Goal: Information Seeking & Learning: Check status

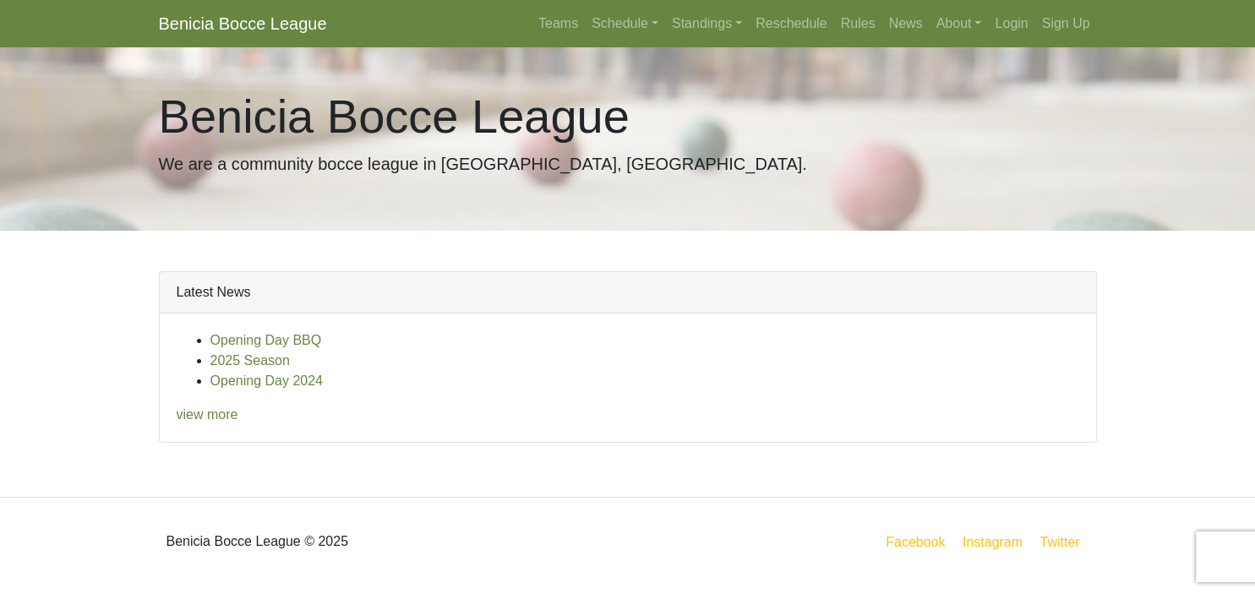
scroll to position [388, 0]
click at [238, 407] on link "view more" at bounding box center [208, 414] width 62 height 14
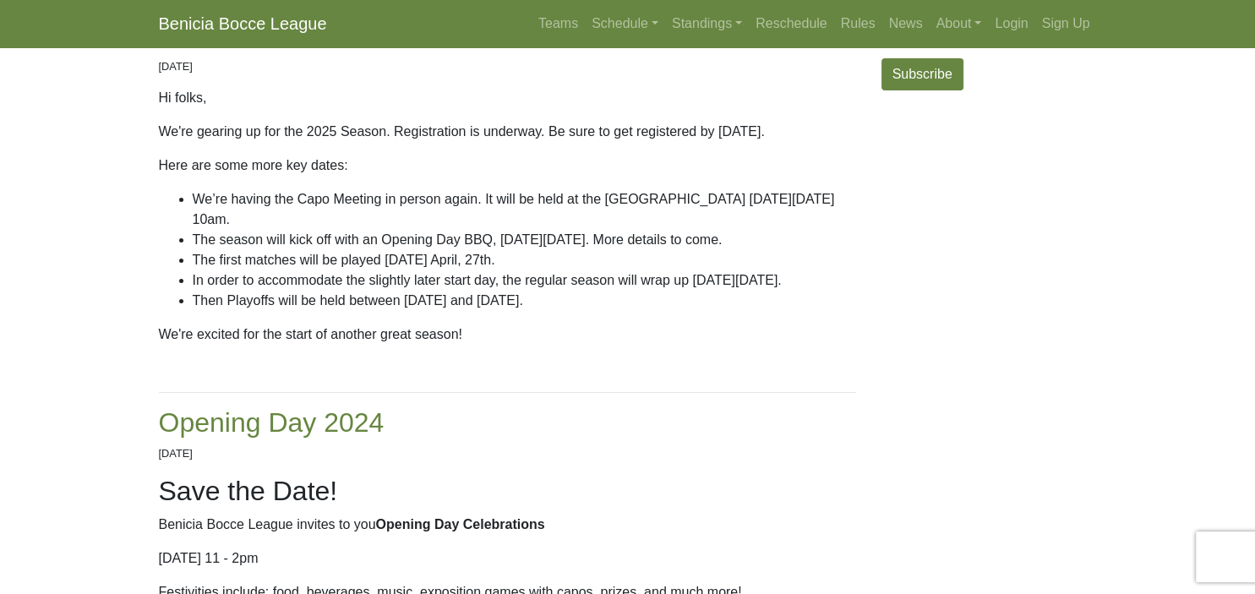
scroll to position [356, 0]
click at [308, 50] on link "2025 Season" at bounding box center [239, 34] width 160 height 30
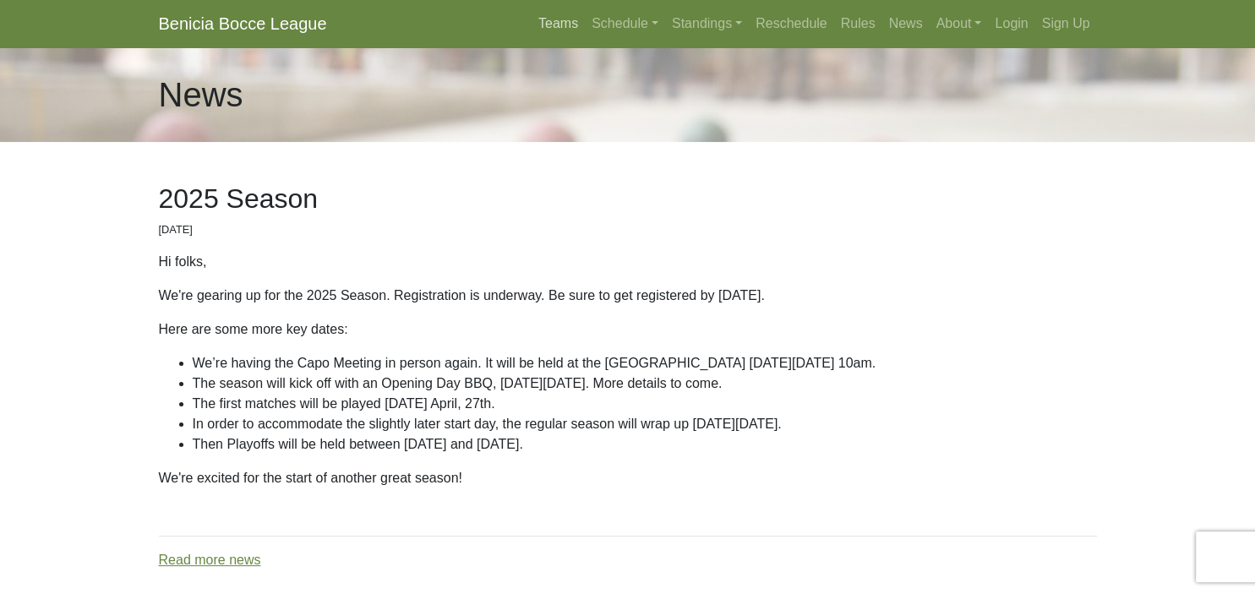
click at [531, 35] on link "Teams" at bounding box center [557, 24] width 53 height 34
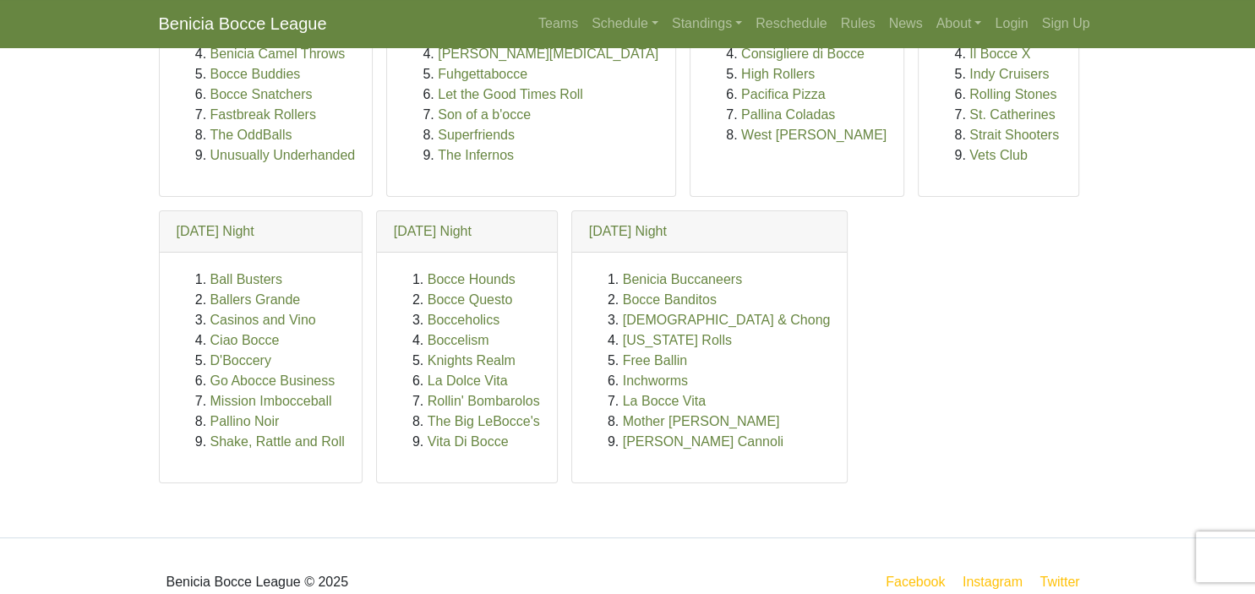
scroll to position [267, 0]
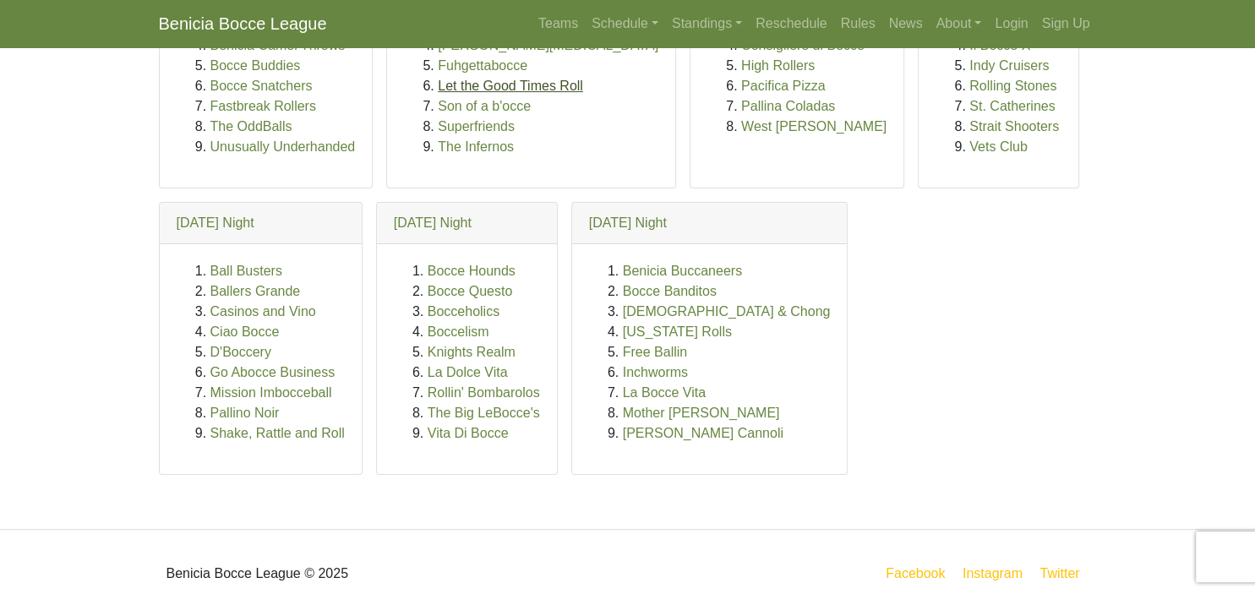
click at [583, 93] on link "Let the Good Times Roll" at bounding box center [510, 86] width 145 height 14
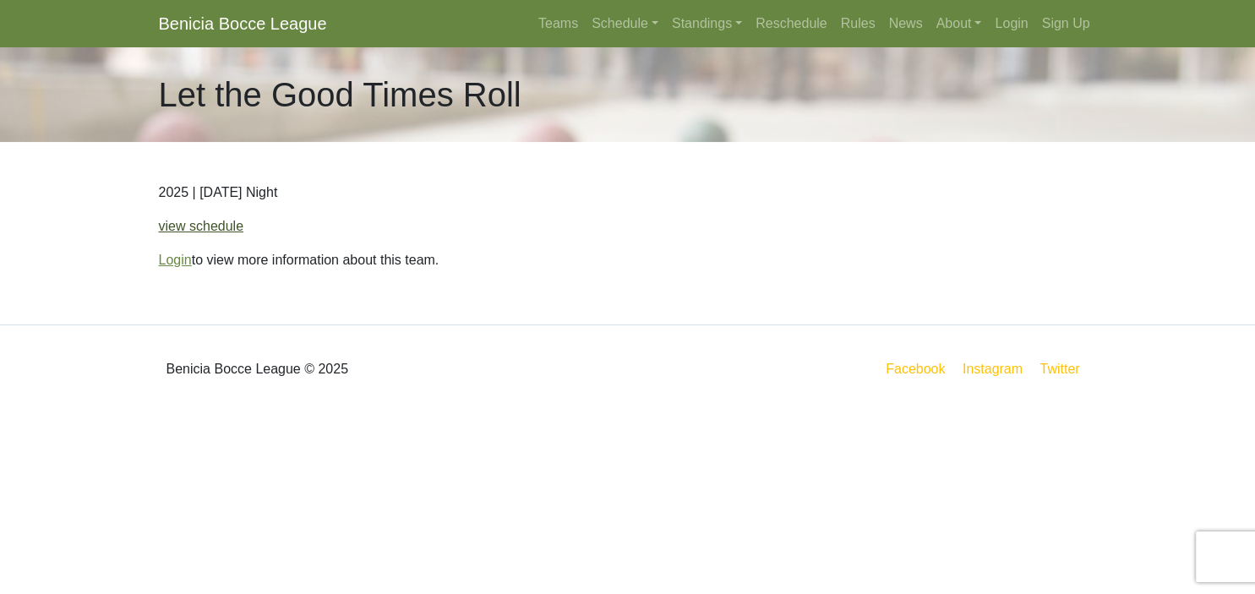
click at [244, 233] on link "view schedule" at bounding box center [201, 226] width 85 height 14
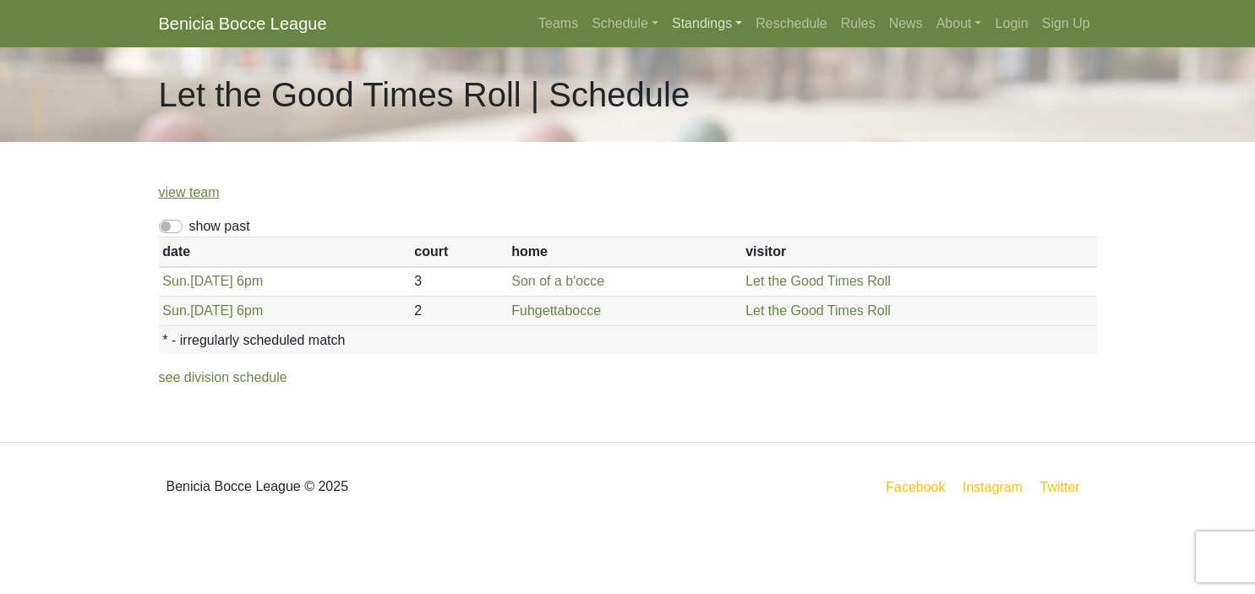
click at [712, 34] on link "Standings" at bounding box center [707, 24] width 84 height 34
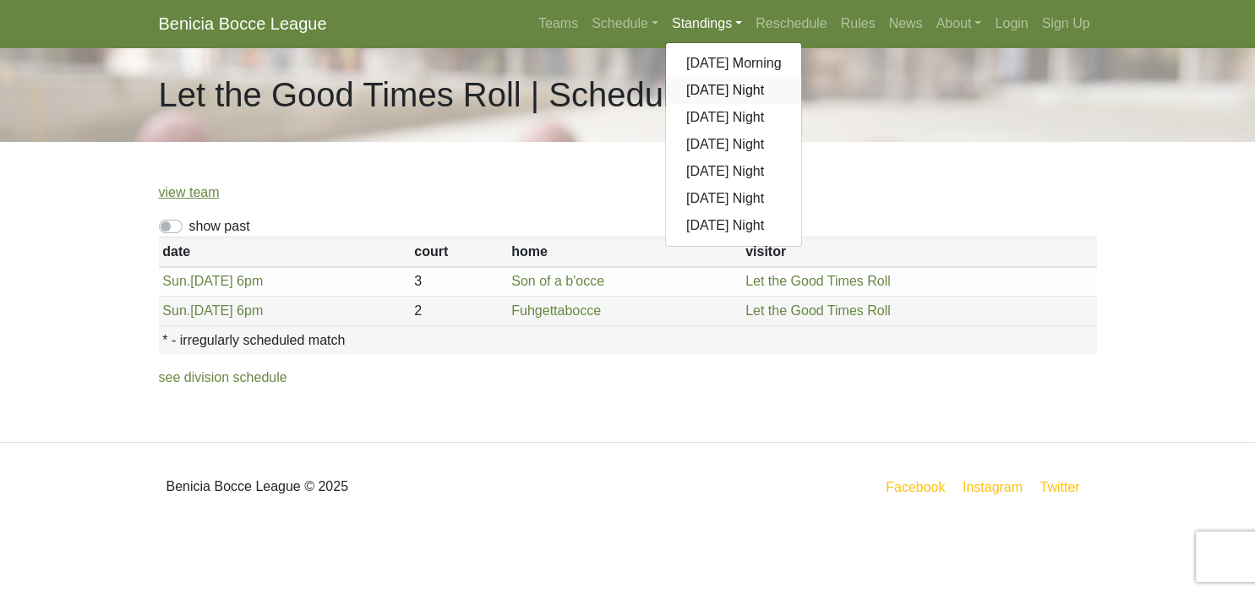
click at [788, 104] on link "[DATE] Night" at bounding box center [734, 90] width 136 height 27
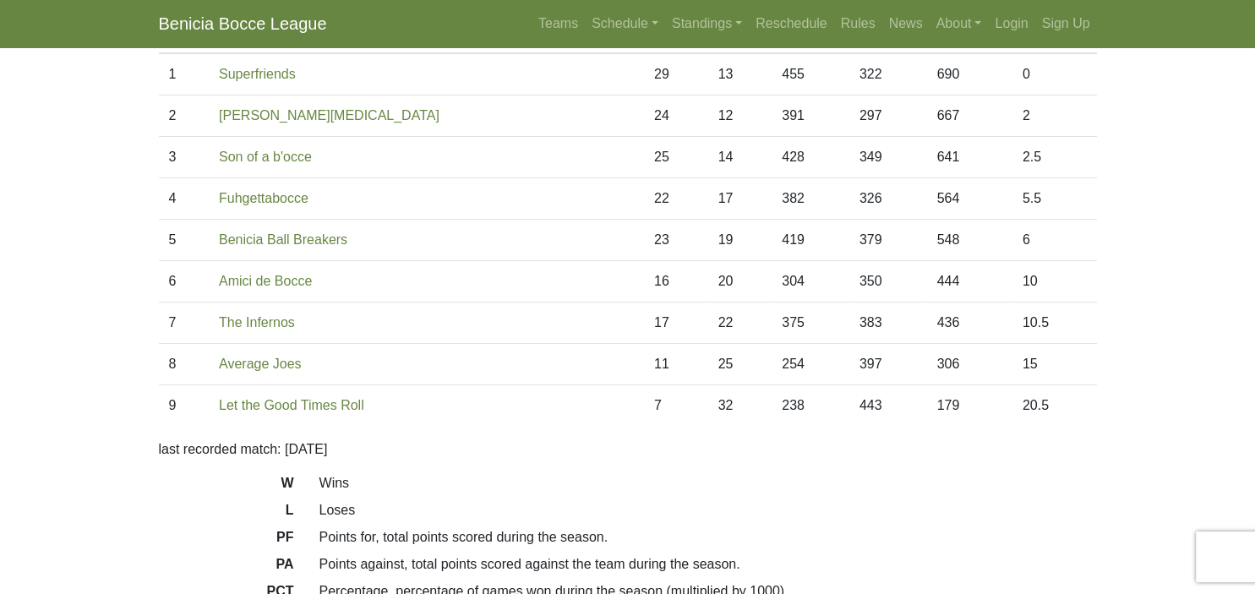
scroll to position [172, 0]
click at [929, 36] on link "News" at bounding box center [905, 24] width 47 height 34
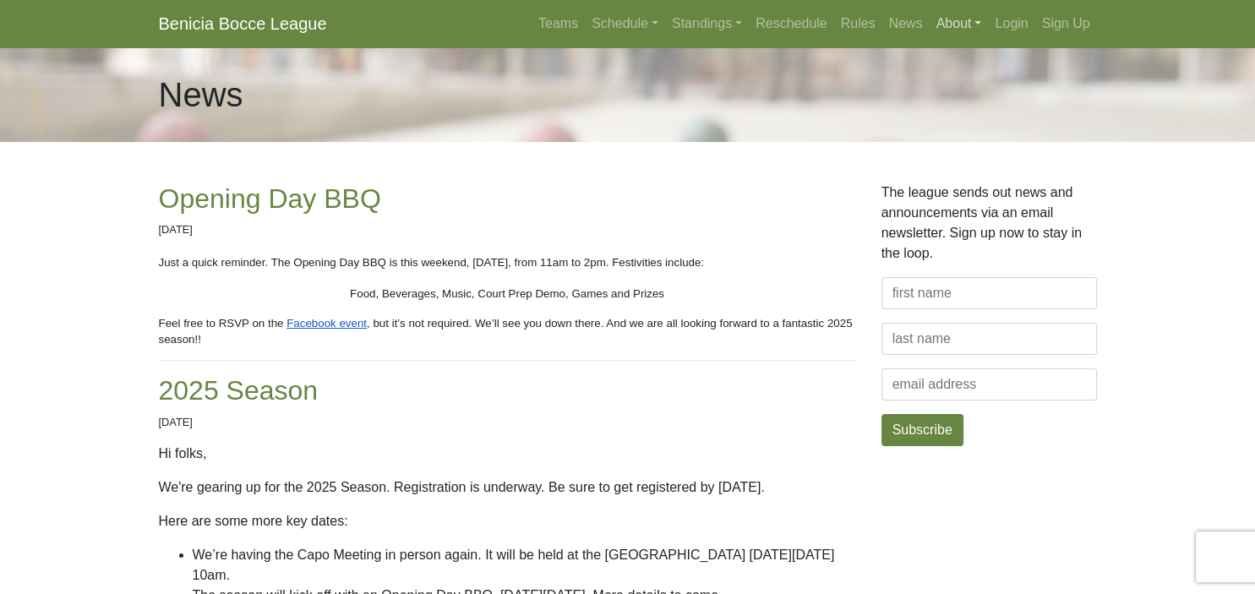
click at [989, 41] on link "About" at bounding box center [958, 24] width 59 height 34
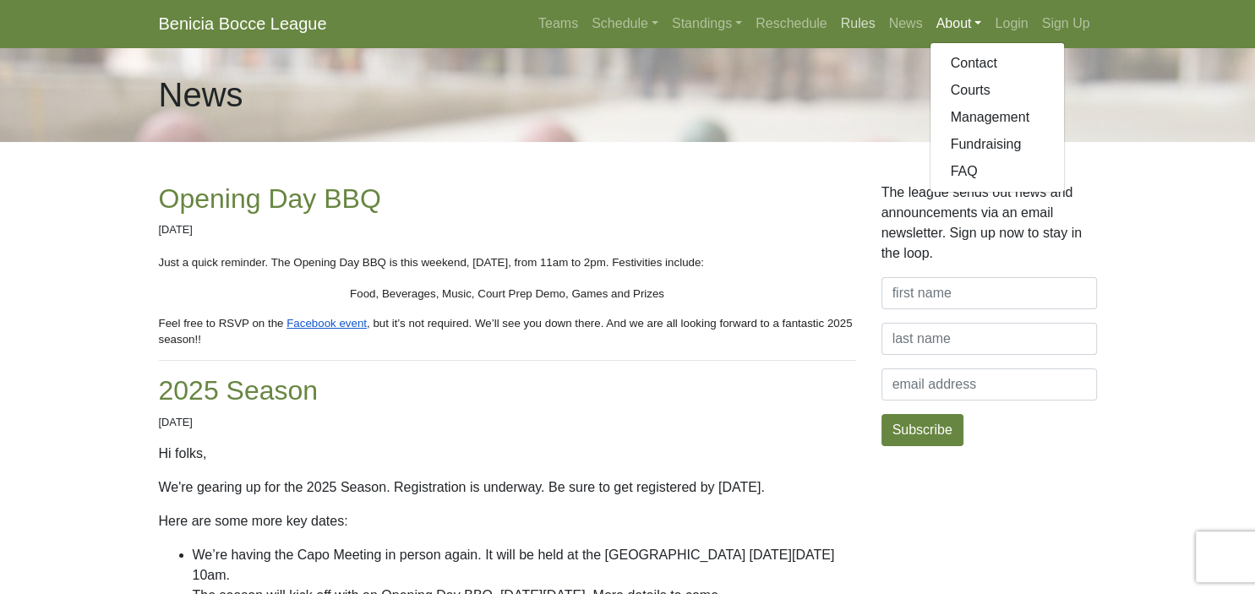
click at [882, 35] on link "Rules" at bounding box center [858, 24] width 48 height 34
